Goal: Task Accomplishment & Management: Use online tool/utility

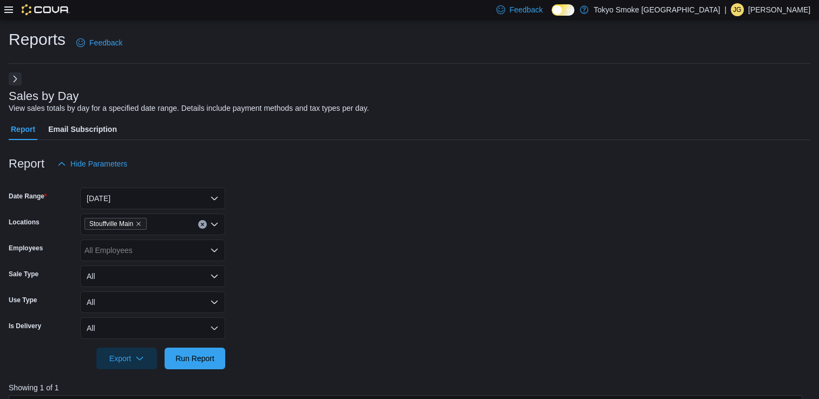
click at [324, 202] on form "Date Range [DATE] Locations [GEOGRAPHIC_DATA] Employees All Employees Sale Type…" at bounding box center [410, 272] width 802 height 195
click at [15, 78] on button "Next" at bounding box center [15, 78] width 13 height 13
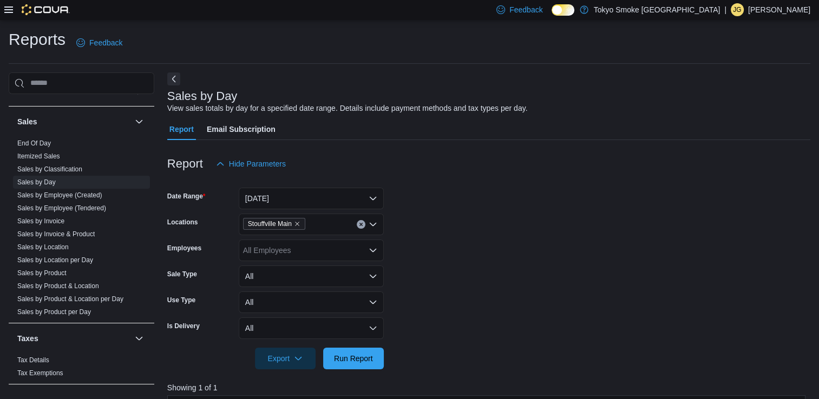
scroll to position [324, 0]
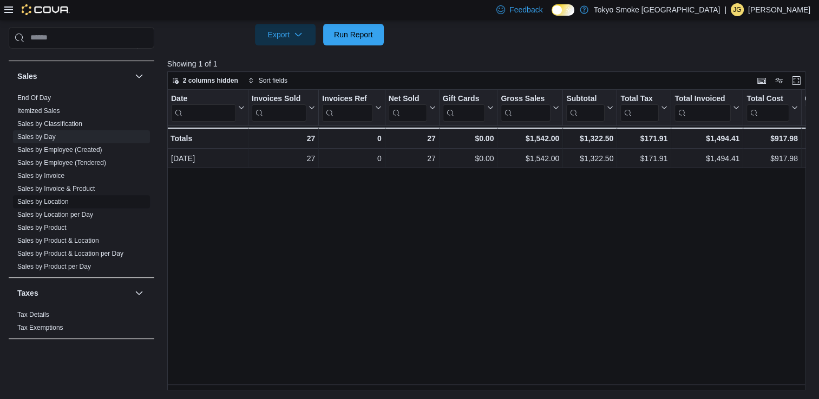
click at [69, 199] on span "Sales by Location" at bounding box center [81, 201] width 137 height 13
click at [54, 203] on link "Sales by Location" at bounding box center [42, 202] width 51 height 8
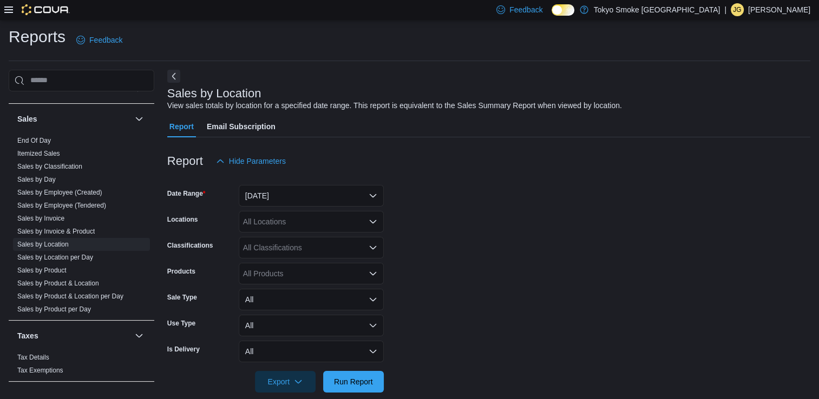
scroll to position [17, 0]
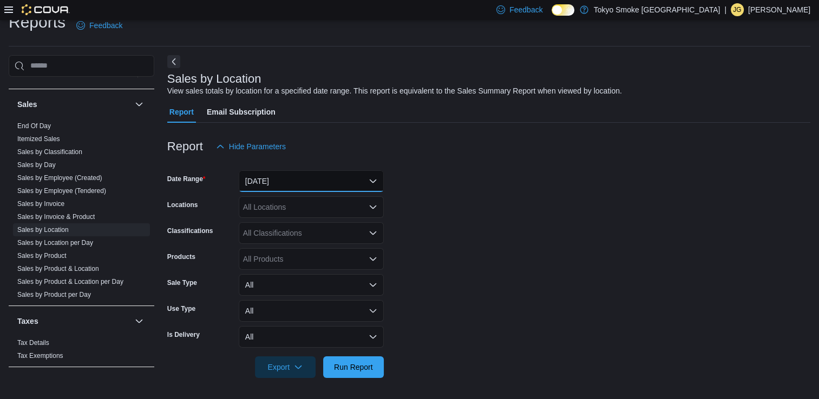
click at [344, 183] on button "[DATE]" at bounding box center [311, 182] width 145 height 22
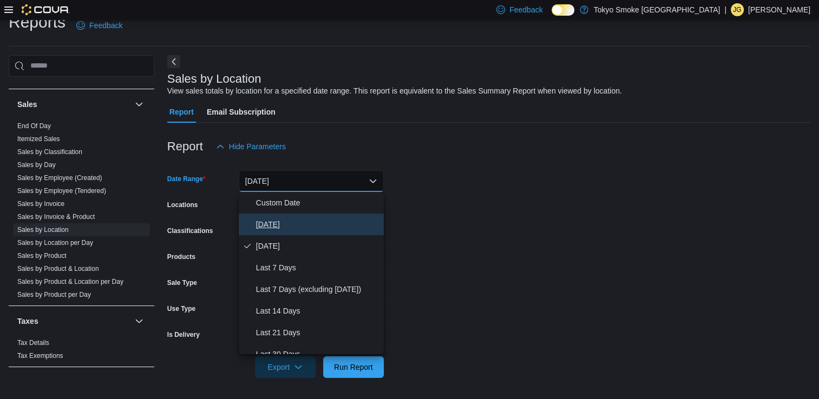
click at [325, 223] on span "[DATE]" at bounding box center [317, 224] width 123 height 13
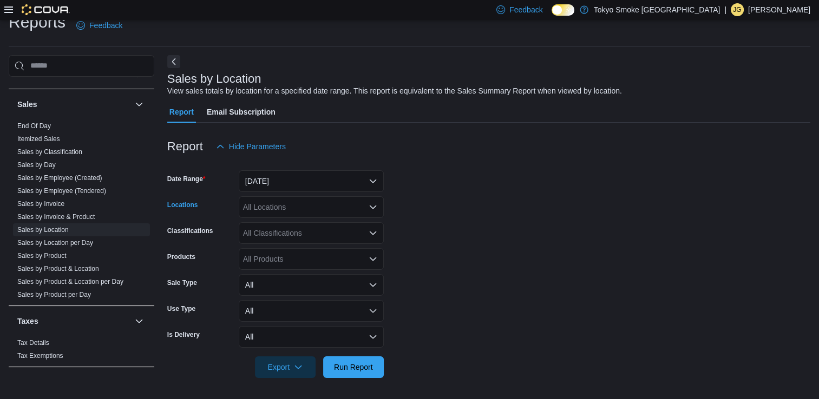
click at [333, 214] on div "All Locations" at bounding box center [311, 207] width 145 height 22
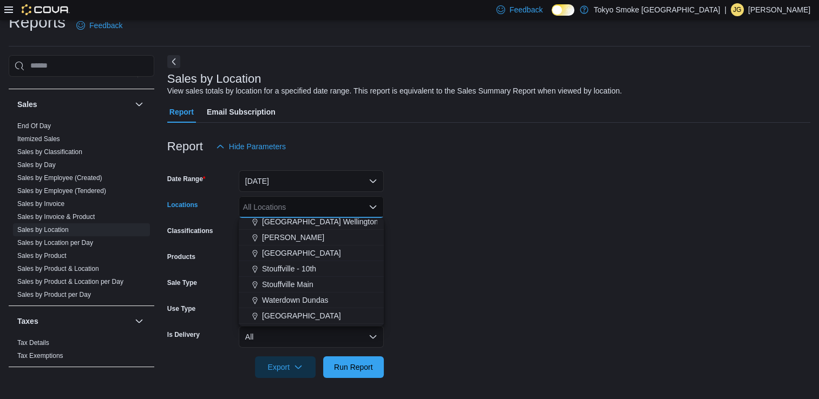
scroll to position [193, 0]
click at [306, 285] on span "Stouffville Main" at bounding box center [287, 284] width 51 height 11
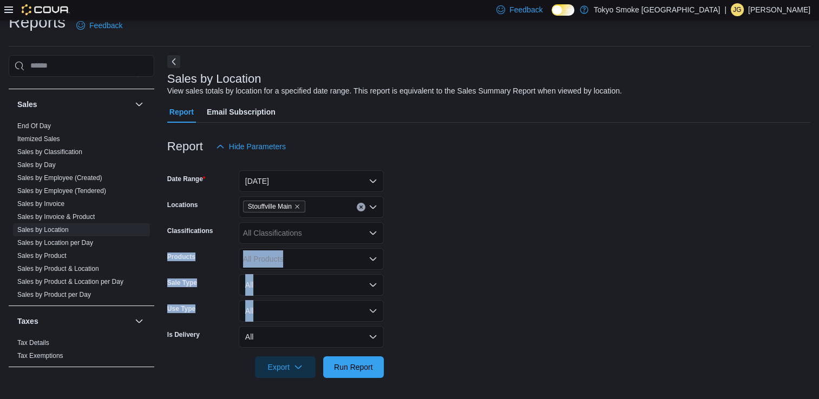
drag, startPoint x: 418, startPoint y: 241, endPoint x: 429, endPoint y: 283, distance: 43.1
click at [410, 283] on form "Date Range [DATE] Locations [GEOGRAPHIC_DATA] Main Classifications All Classifi…" at bounding box center [488, 268] width 643 height 221
click at [410, 338] on form "Date Range [DATE] Locations [GEOGRAPHIC_DATA] Main Classifications All Classifi…" at bounding box center [488, 268] width 643 height 221
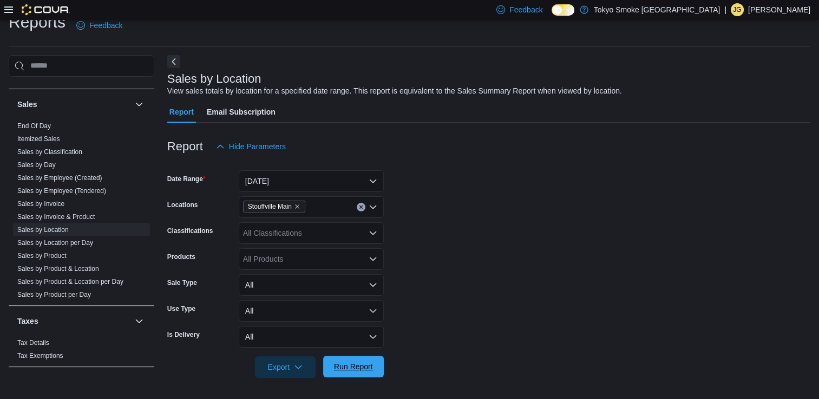
click at [373, 369] on span "Run Report" at bounding box center [354, 367] width 48 height 22
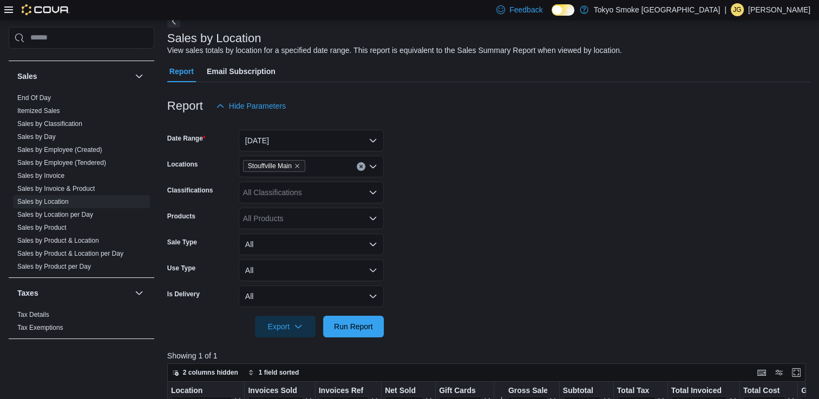
scroll to position [52, 0]
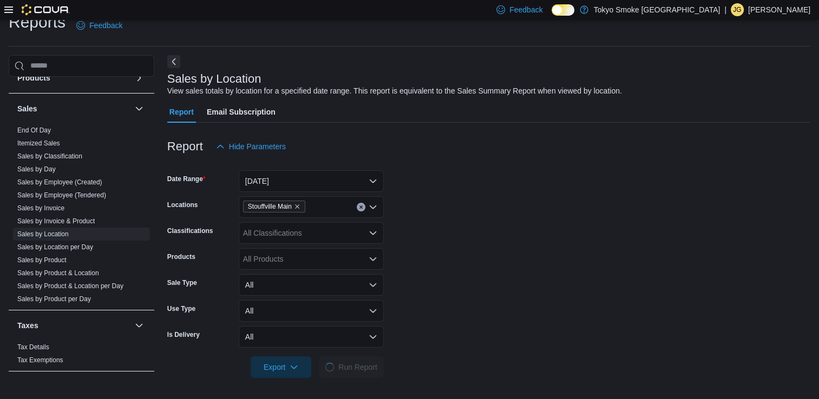
scroll to position [643, 0]
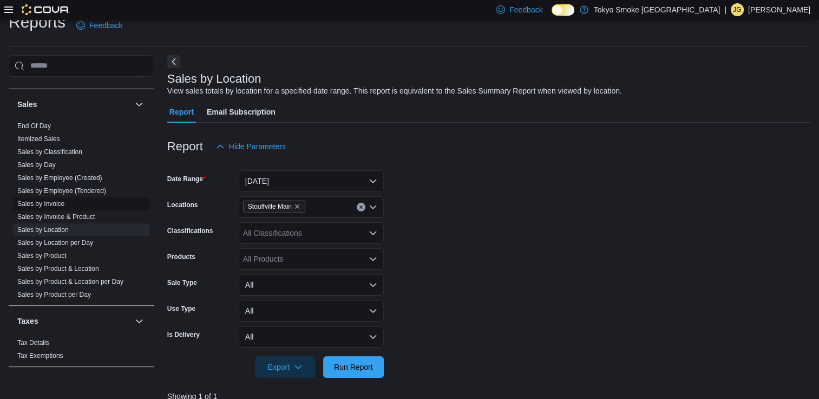
click at [63, 202] on link "Sales by Invoice" at bounding box center [40, 204] width 47 height 8
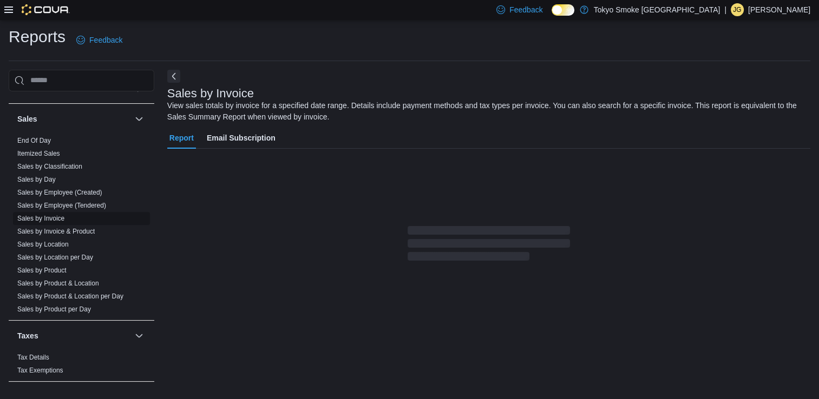
scroll to position [29, 0]
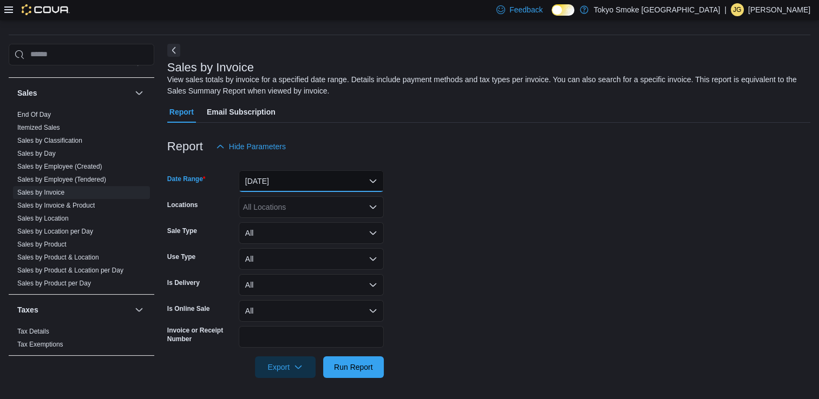
click at [281, 182] on button "[DATE]" at bounding box center [311, 182] width 145 height 22
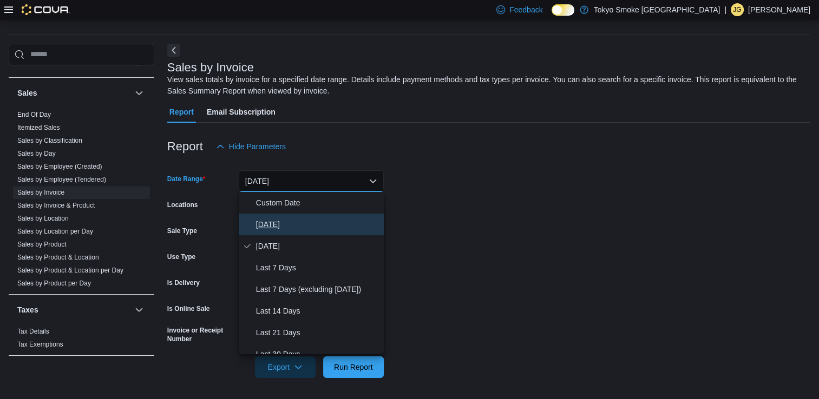
click at [266, 228] on span "[DATE]" at bounding box center [317, 224] width 123 height 13
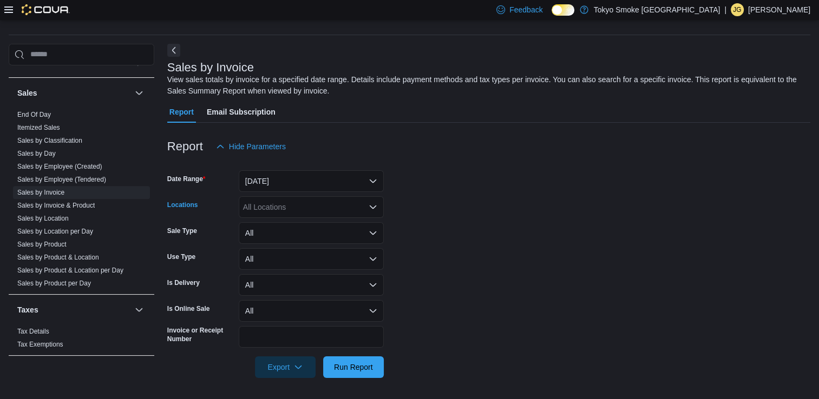
click at [307, 204] on div "All Locations" at bounding box center [311, 207] width 145 height 22
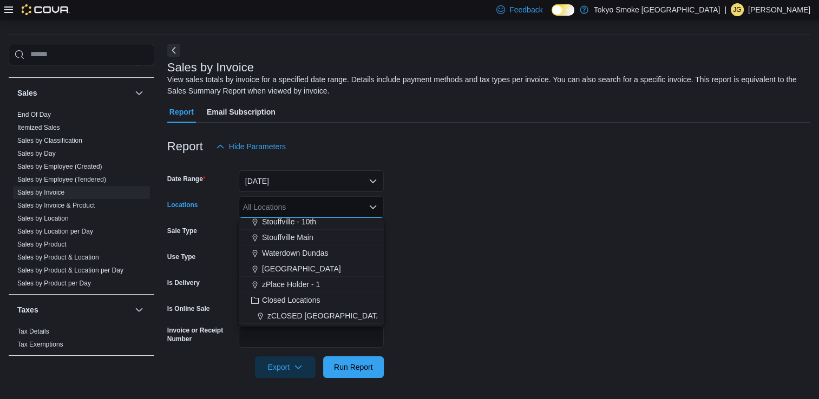
scroll to position [240, 0]
click at [284, 239] on span "Stouffville Main" at bounding box center [287, 236] width 51 height 11
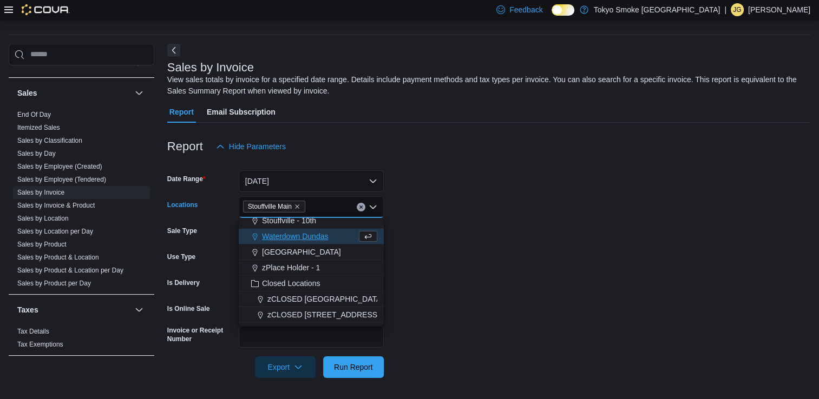
click at [421, 225] on form "Date Range Today Locations Stouffville Main Combo box. Selected. Stouffville Ma…" at bounding box center [488, 268] width 643 height 221
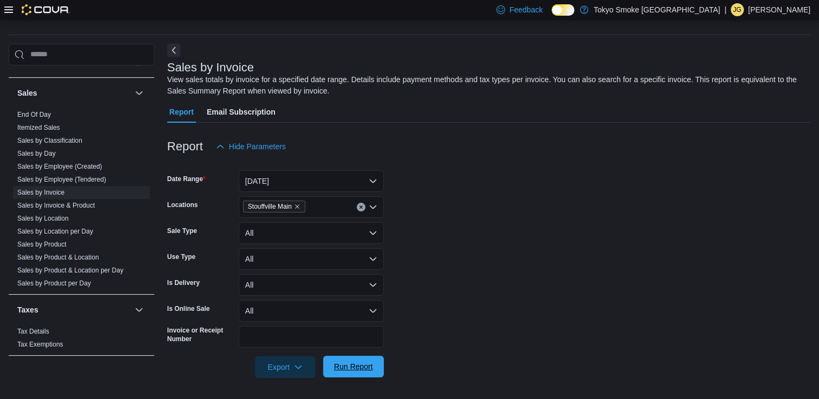
click at [364, 367] on span "Run Report" at bounding box center [353, 367] width 39 height 11
